Goal: Task Accomplishment & Management: Manage account settings

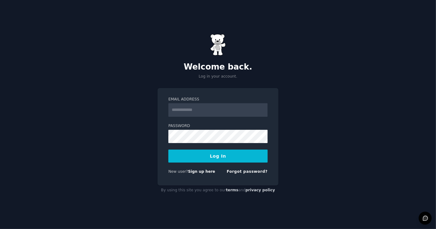
click at [195, 111] on input "Email Address" at bounding box center [217, 110] width 99 height 14
click at [199, 112] on input "Email Address" at bounding box center [217, 110] width 99 height 14
type input "**********"
click at [213, 154] on button "Log In" at bounding box center [217, 155] width 99 height 13
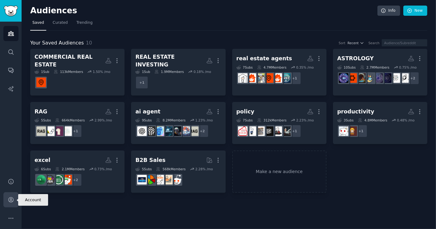
click at [12, 199] on icon "Sidebar" at bounding box center [11, 199] width 6 height 6
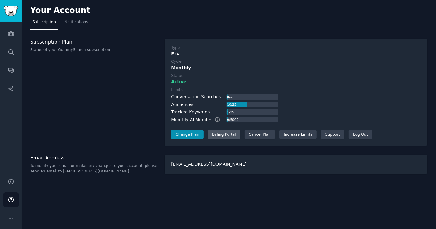
click at [215, 134] on div "Billing Portal" at bounding box center [224, 135] width 32 height 10
